Goal: Information Seeking & Learning: Learn about a topic

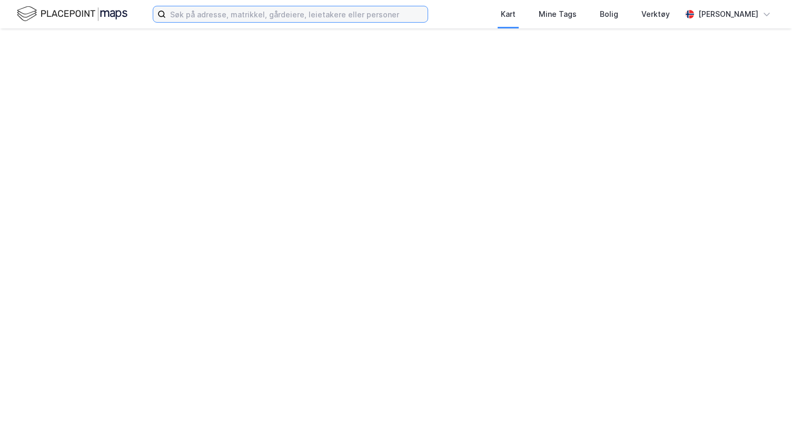
click at [353, 8] on input at bounding box center [297, 14] width 262 height 16
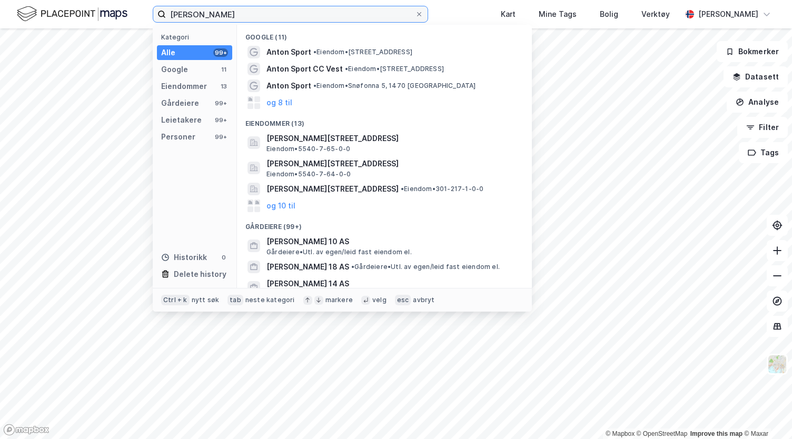
type input "[PERSON_NAME]"
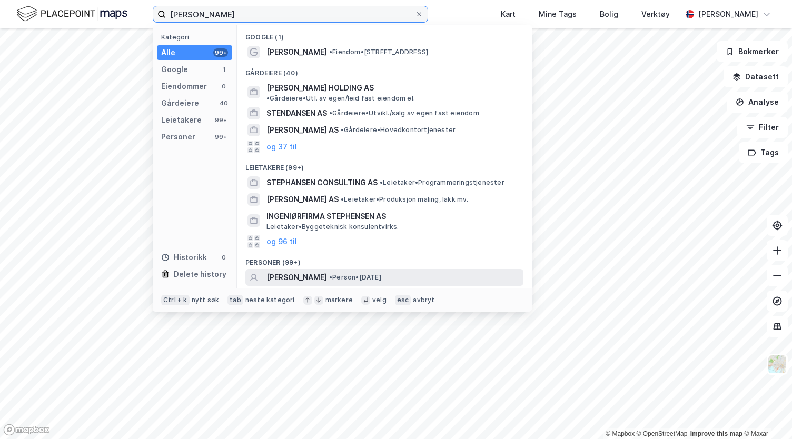
scroll to position [40, 0]
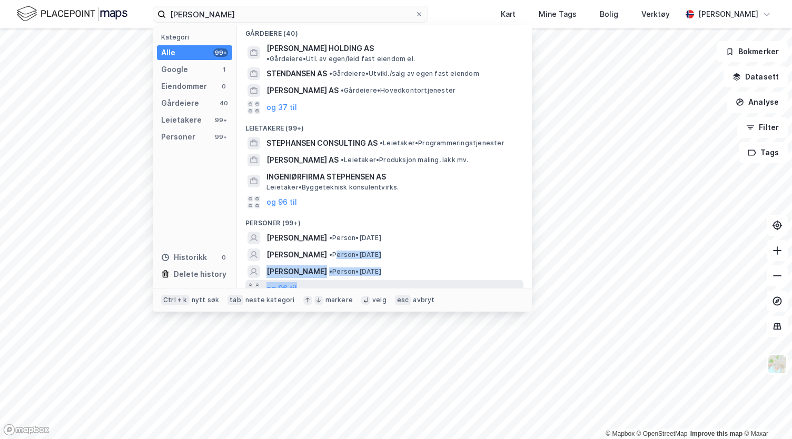
drag, startPoint x: 358, startPoint y: 251, endPoint x: 403, endPoint y: 274, distance: 50.9
click at [403, 274] on div "Google (1) Legene Stephansen • Eiendom • Storgata 18, 1440 Drøbak Gårdeiere (40…" at bounding box center [384, 156] width 295 height 263
click at [412, 268] on div "ANTON STEPHANSEN • Person • 13. jan. 1952" at bounding box center [394, 271] width 255 height 13
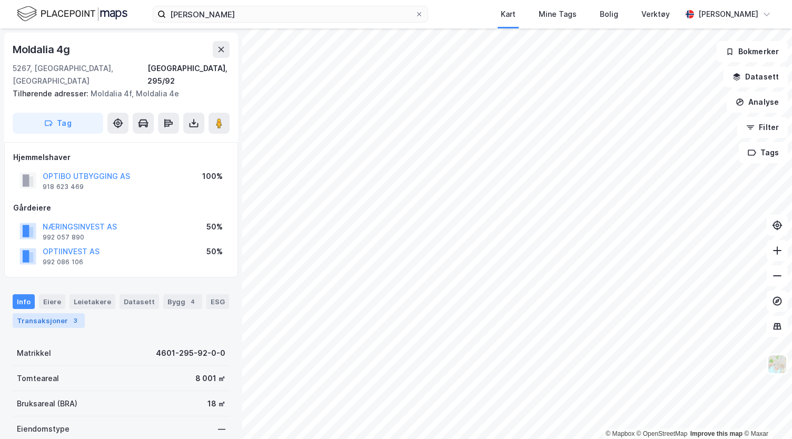
click at [77, 313] on div "Transaksjoner 3" at bounding box center [49, 320] width 72 height 15
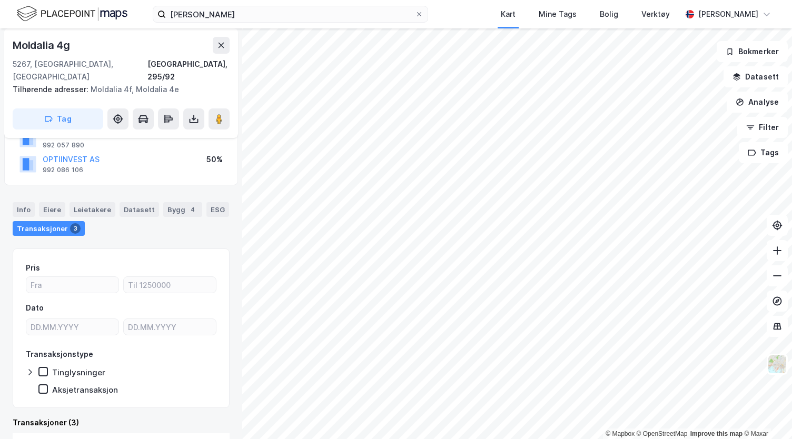
scroll to position [92, 0]
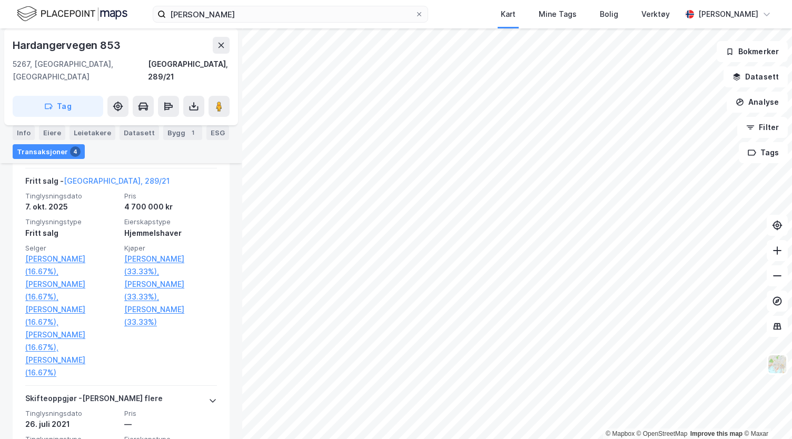
scroll to position [421, 0]
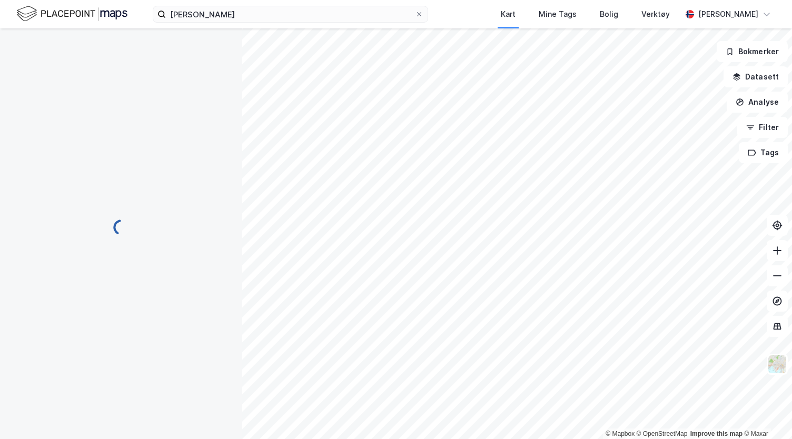
scroll to position [5, 0]
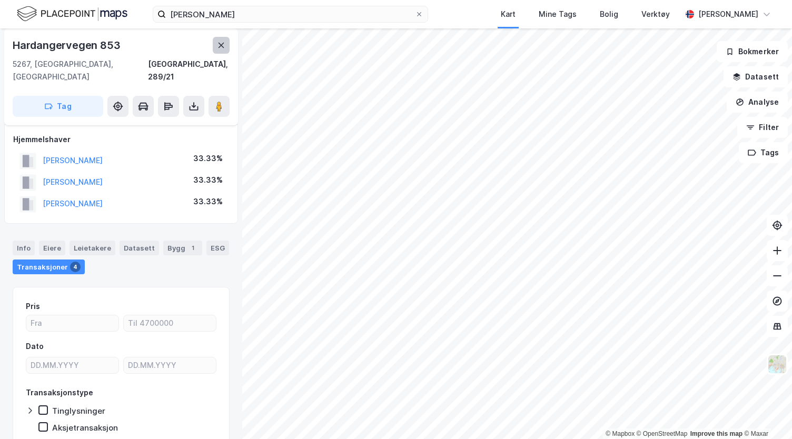
click at [222, 50] on button at bounding box center [221, 45] width 17 height 17
